Goal: Information Seeking & Learning: Find specific fact

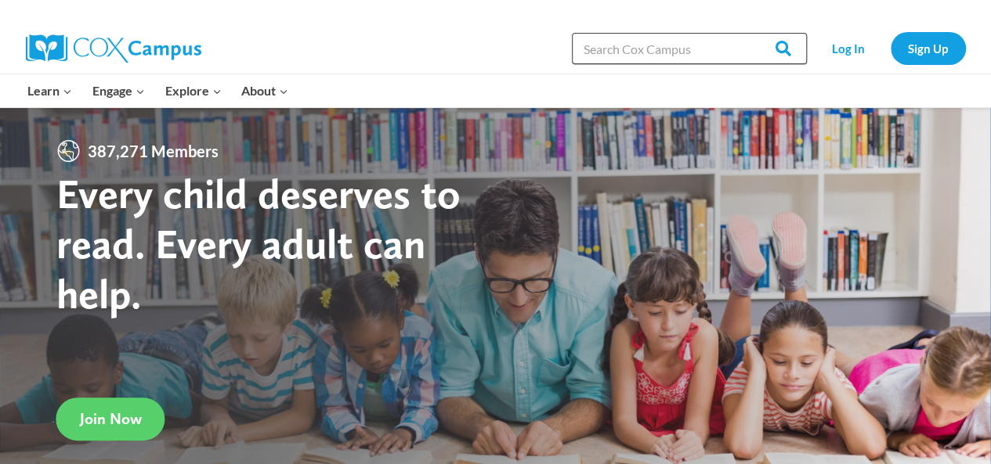
click at [605, 60] on input "Search in [URL][DOMAIN_NAME]" at bounding box center [689, 48] width 235 height 31
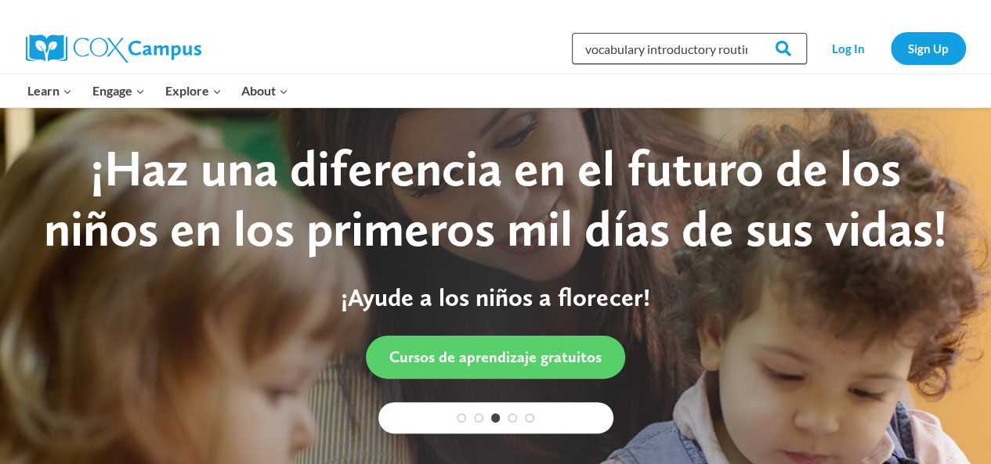
scroll to position [0, 47]
type input "7 step vocabulary introductory routine"
click at [746, 33] on input "Search" at bounding box center [776, 48] width 61 height 31
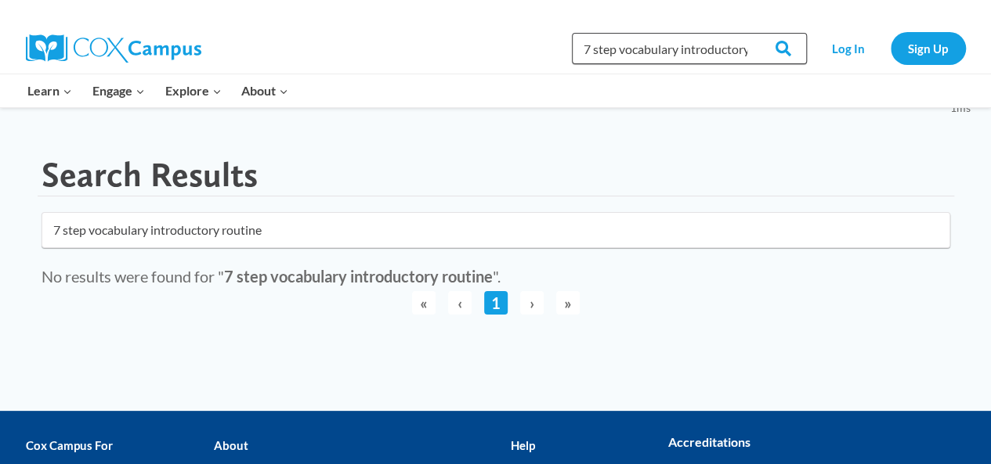
click at [638, 54] on input "7 step vocabulary introductory routine" at bounding box center [689, 48] width 235 height 31
